Goal: Task Accomplishment & Management: Use online tool/utility

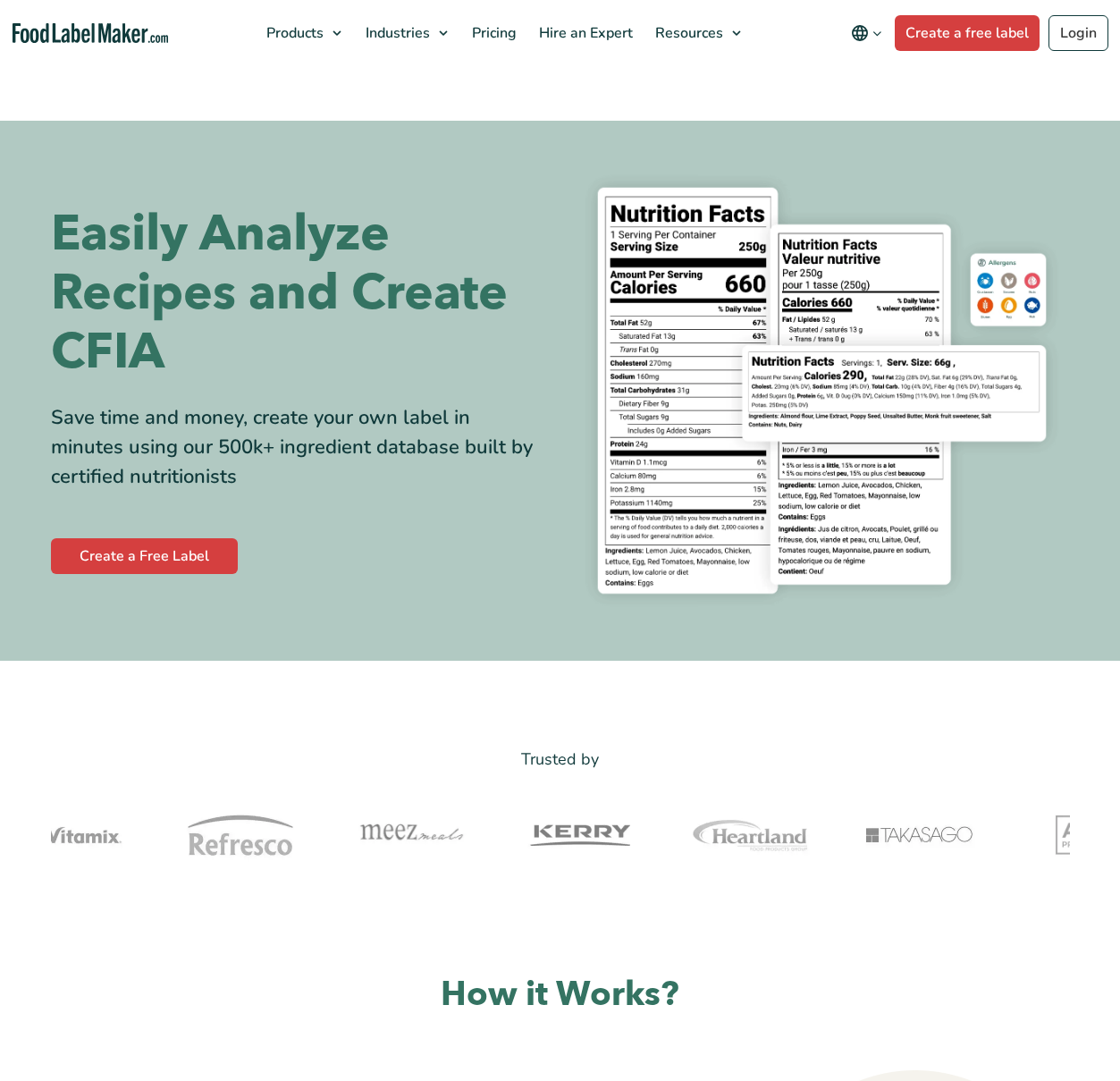
click at [0, 0] on div "Buy Now & Save" at bounding box center [0, 0] width 0 height 0
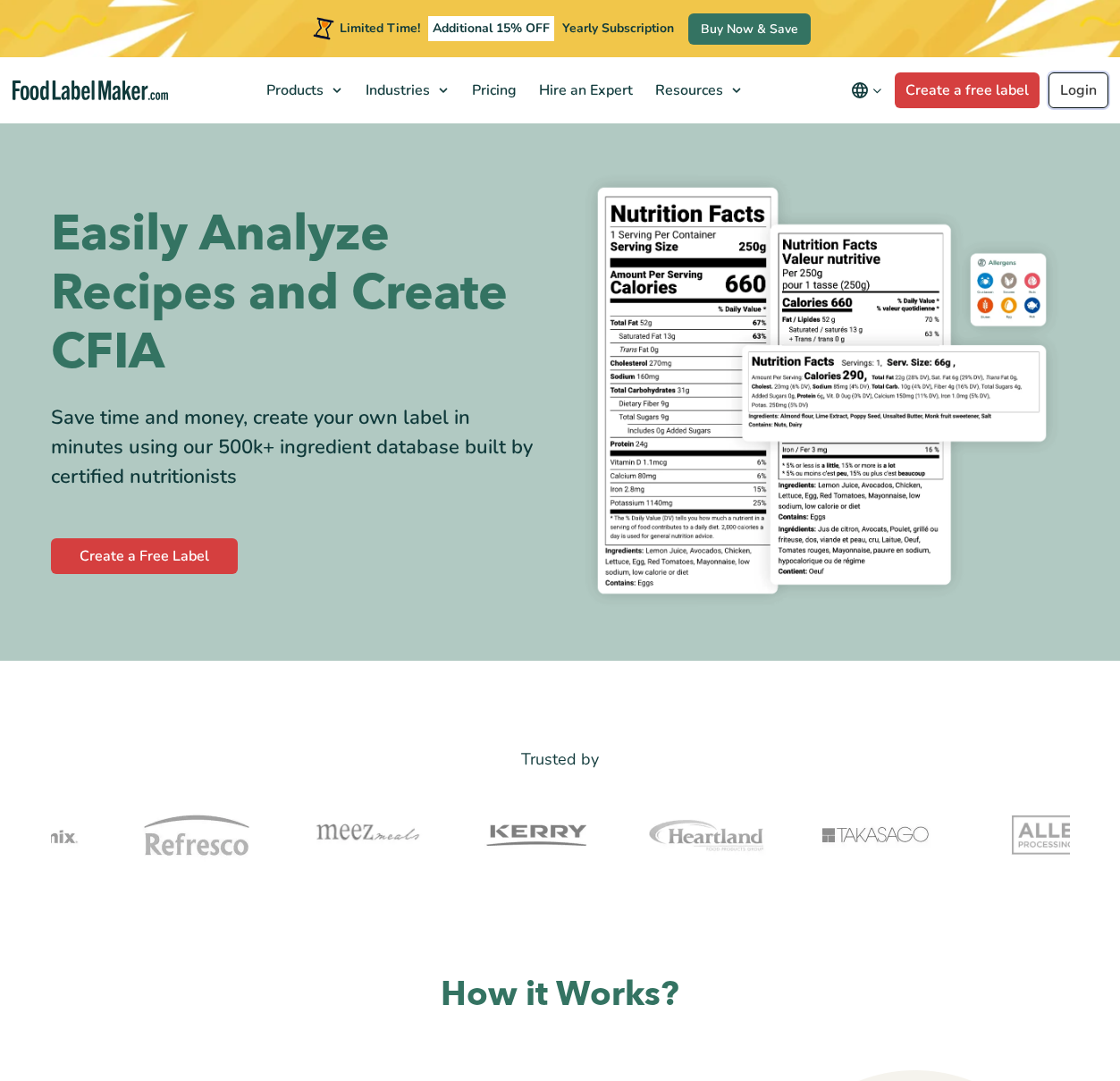
click at [1076, 87] on link "Login" at bounding box center [1078, 90] width 60 height 36
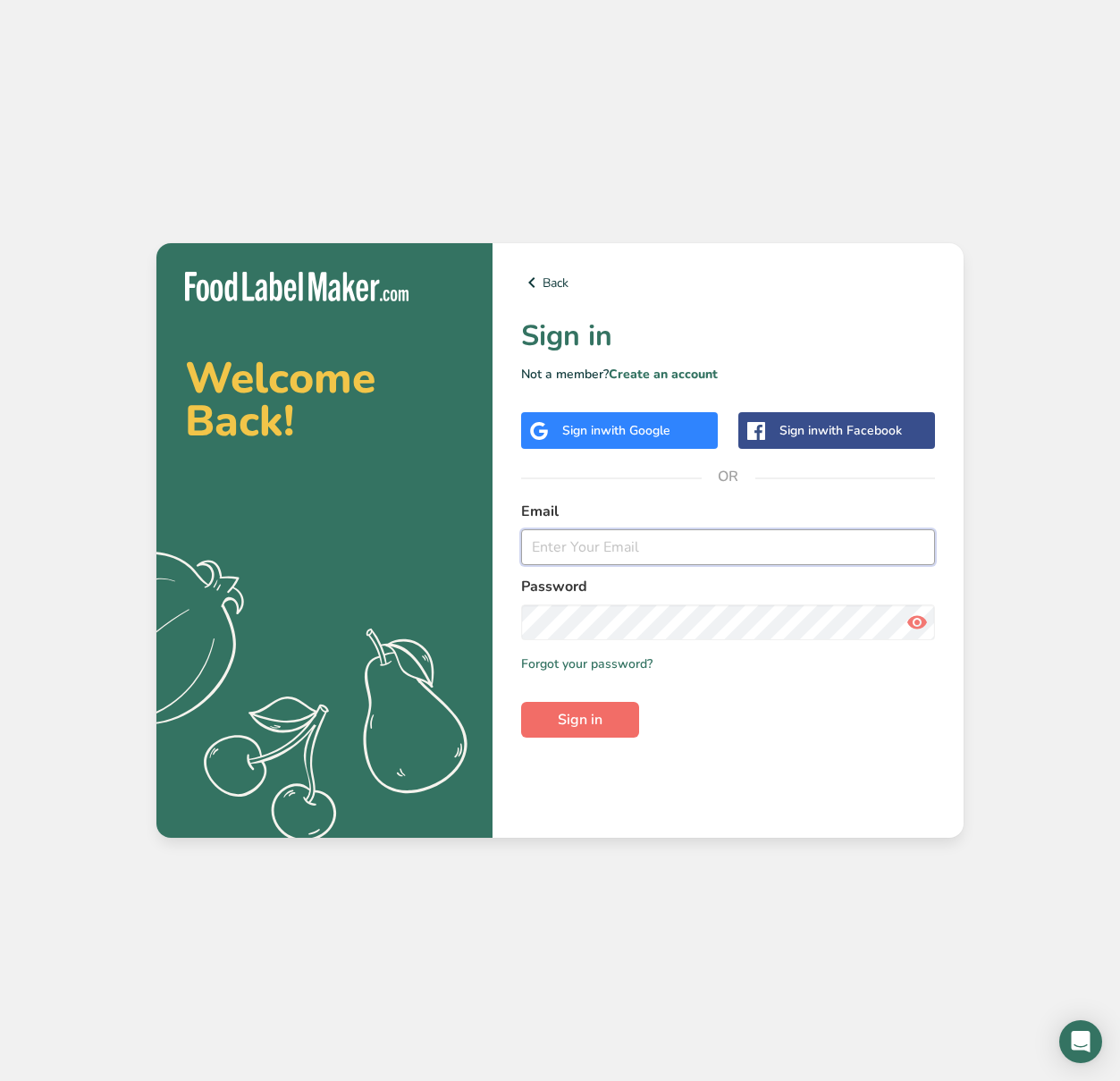
type input "info@fermequatretemps.com"
click at [608, 722] on button "Sign in" at bounding box center [581, 719] width 118 height 36
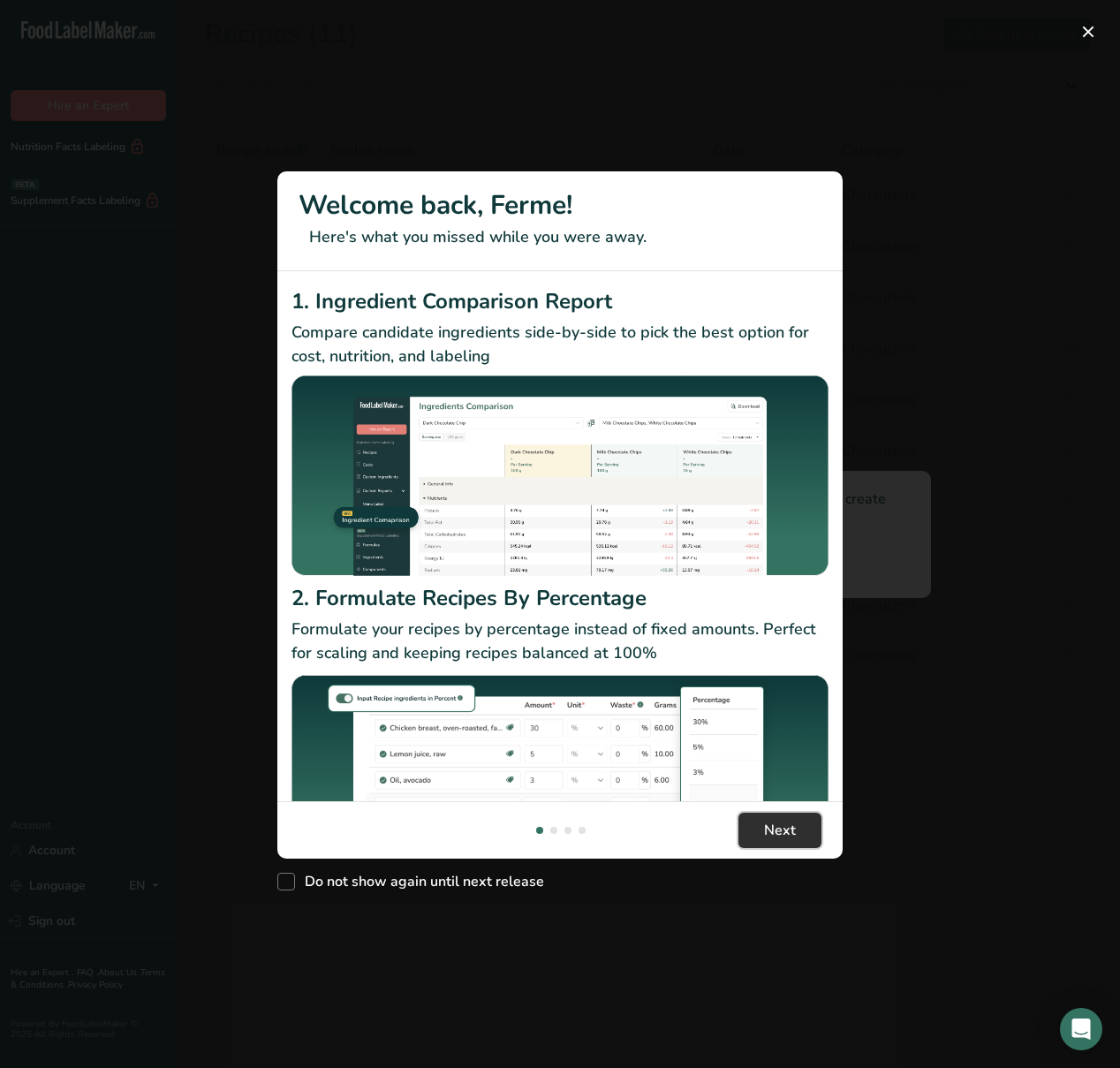
click at [760, 812] on button "Next" at bounding box center [779, 830] width 83 height 36
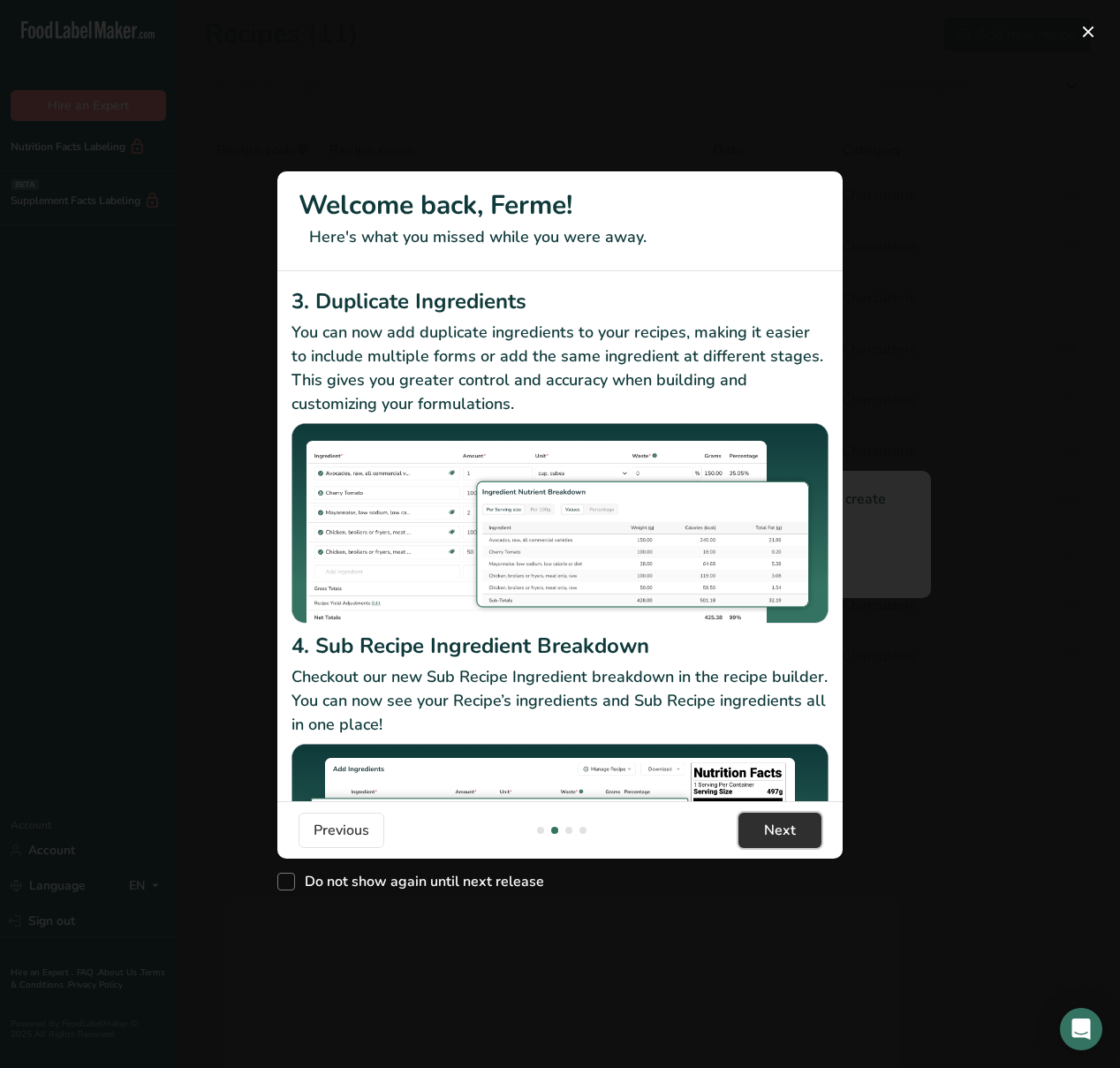
click at [767, 820] on span "Next" at bounding box center [779, 830] width 32 height 21
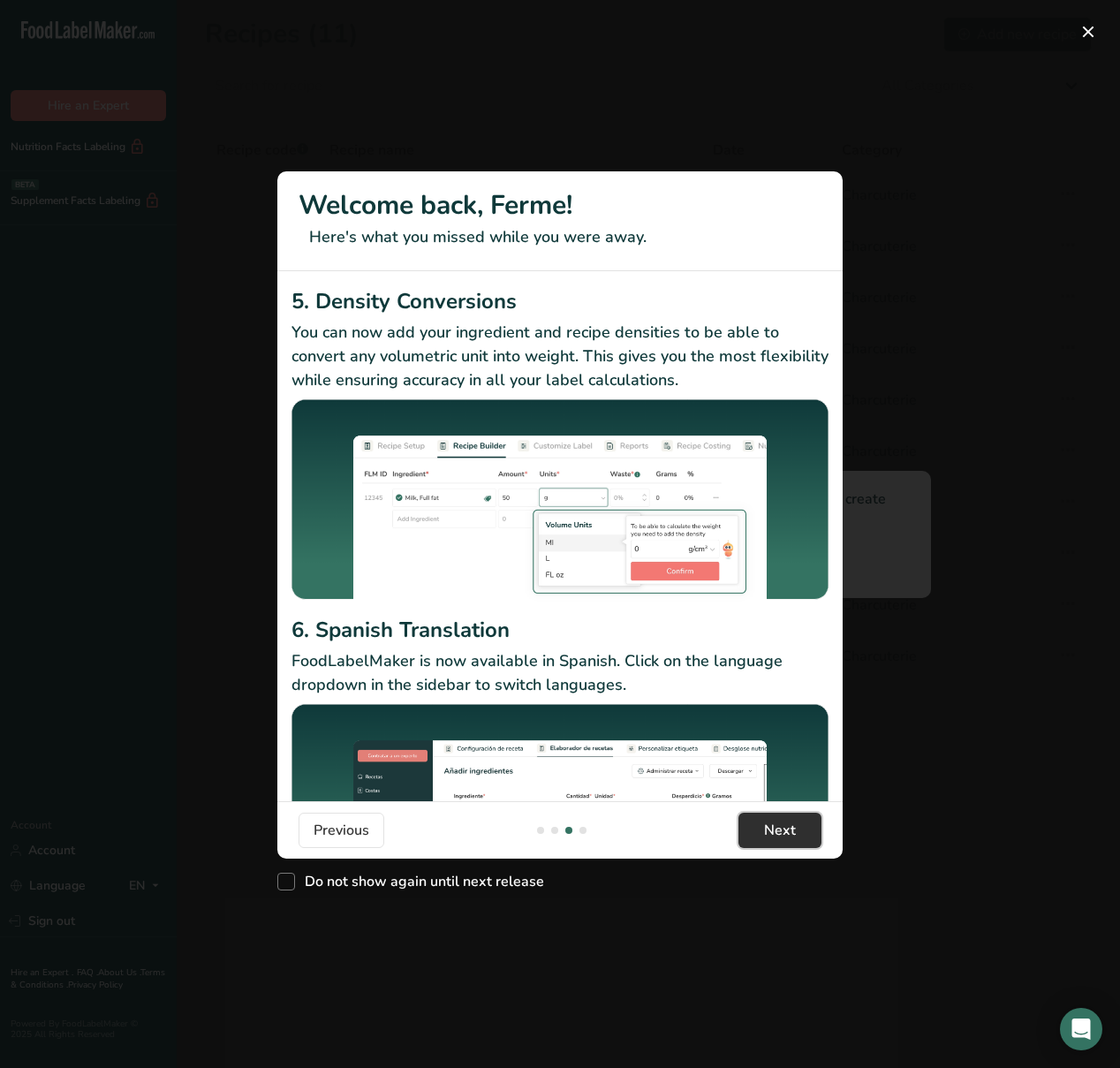
click at [752, 824] on button "Next" at bounding box center [779, 830] width 83 height 36
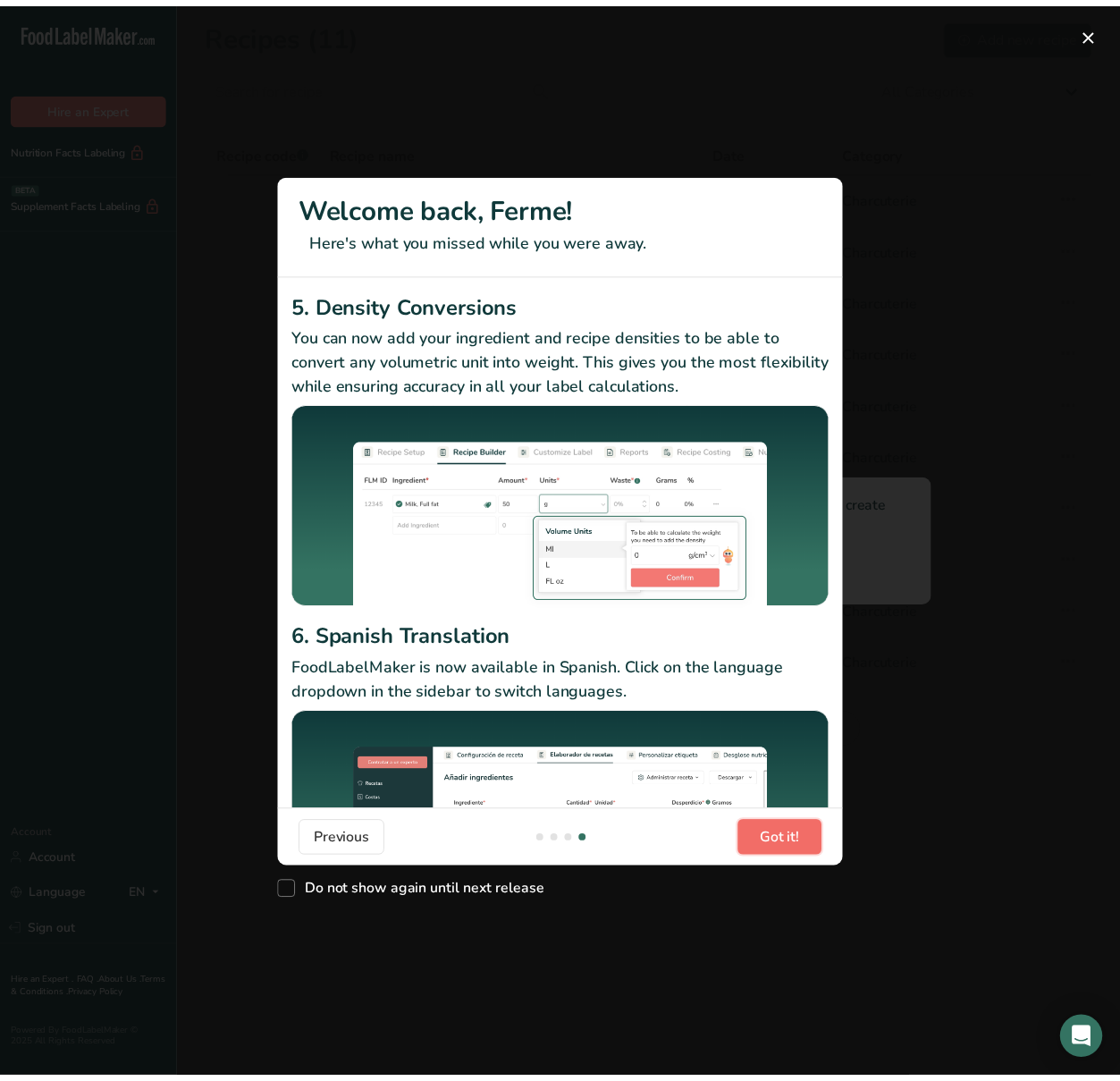
scroll to position [0, 1717]
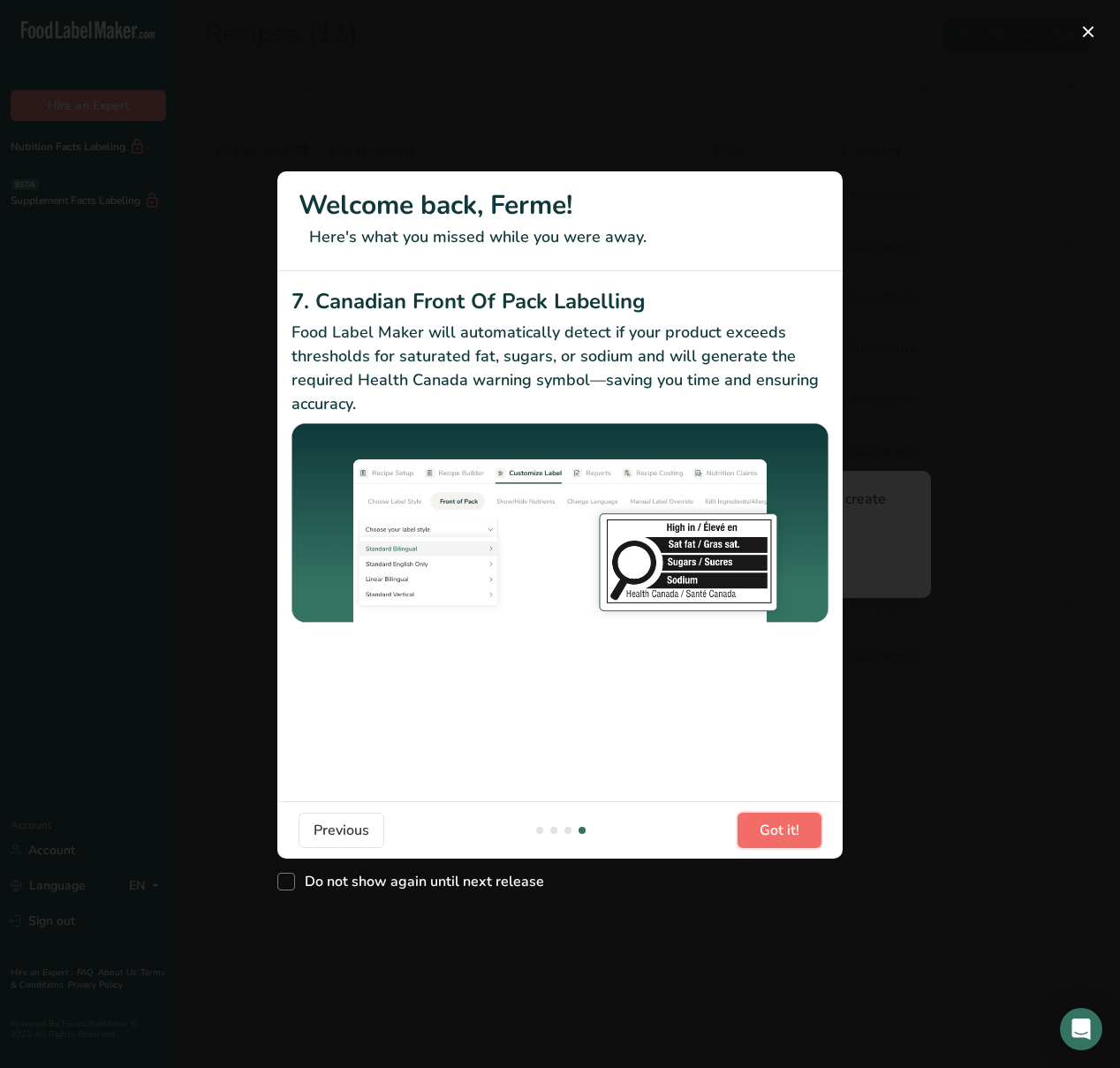
click at [752, 824] on button "Got it!" at bounding box center [779, 830] width 84 height 36
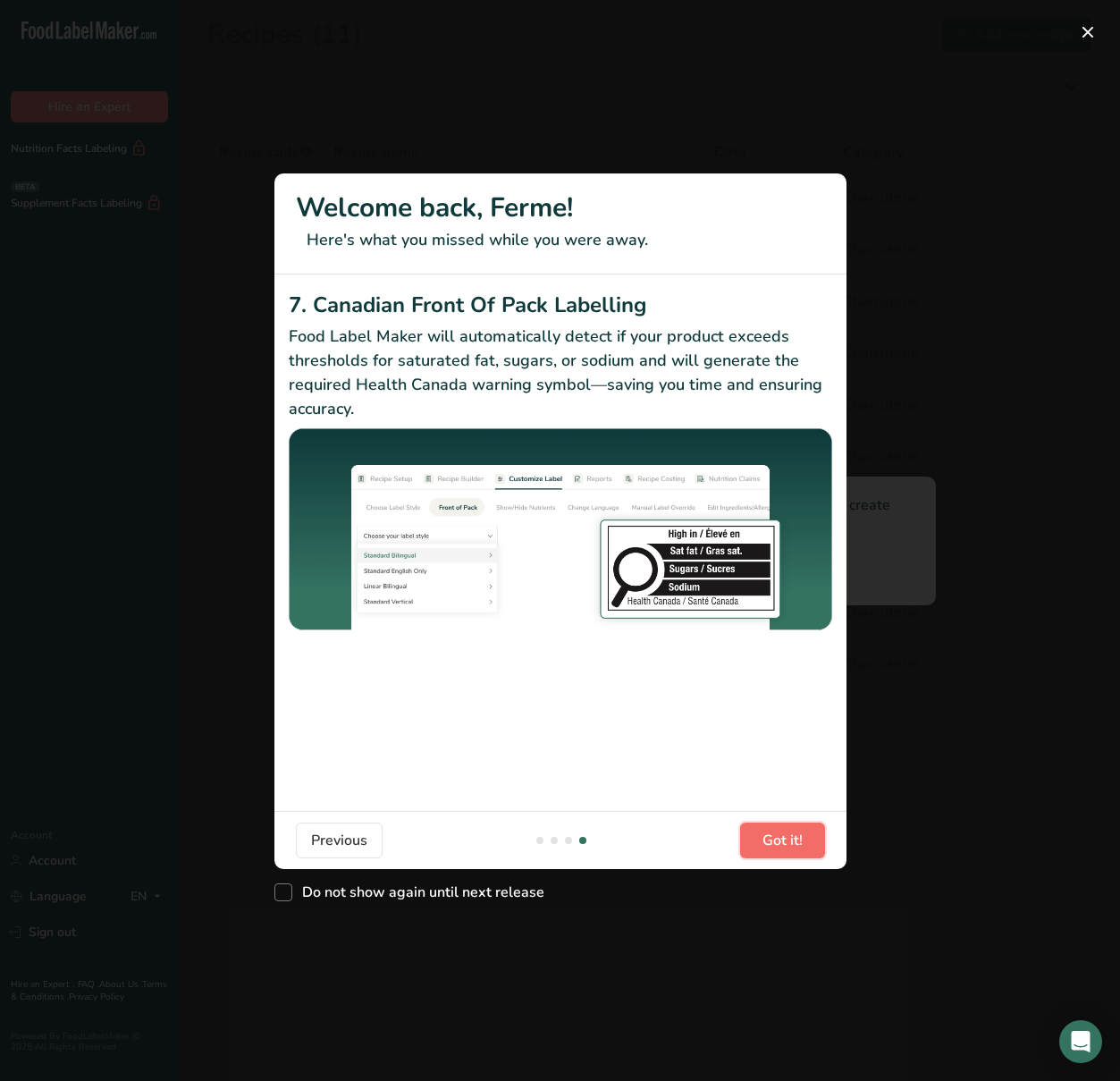
click at [761, 834] on footer "Previous Got it!" at bounding box center [560, 840] width 572 height 58
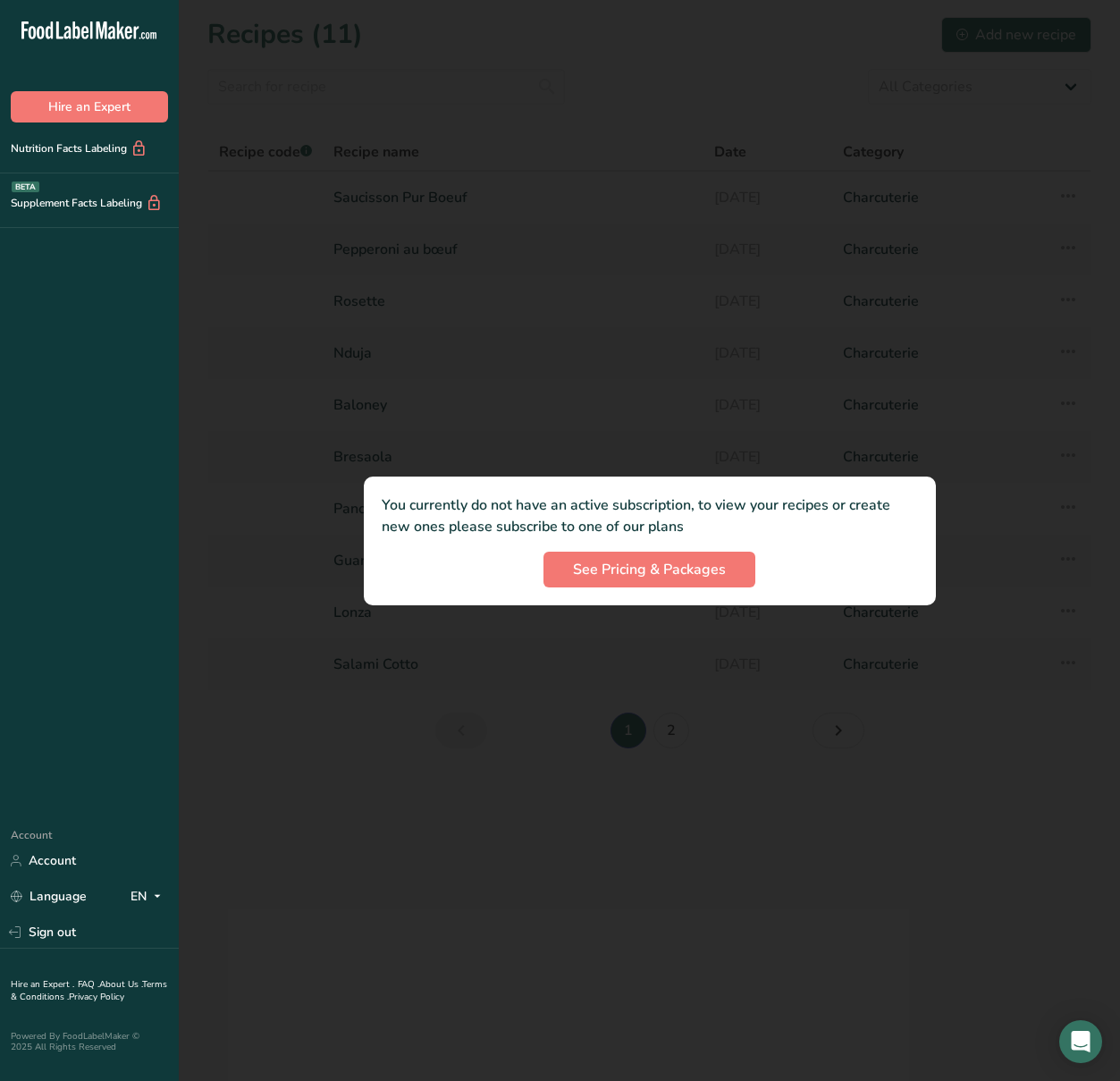
click at [434, 694] on div at bounding box center [649, 540] width 942 height 1081
click at [62, 154] on div "Nutrition Facts Labeling" at bounding box center [74, 149] width 148 height 18
click at [72, 206] on div "Supplement Facts Labeling BETA" at bounding box center [81, 203] width 163 height 18
drag, startPoint x: 420, startPoint y: 498, endPoint x: 613, endPoint y: 511, distance: 193.4
click at [613, 511] on p "You currently do not have an active subscription, to view your recipes or creat…" at bounding box center [650, 516] width 536 height 43
